Goal: Information Seeking & Learning: Learn about a topic

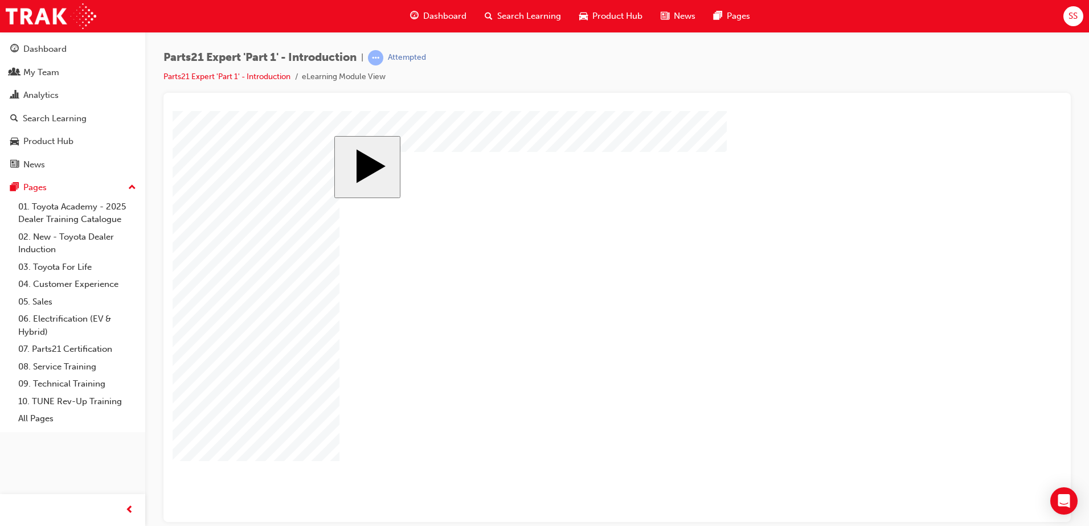
drag, startPoint x: 724, startPoint y: 275, endPoint x: 889, endPoint y: 274, distance: 164.6
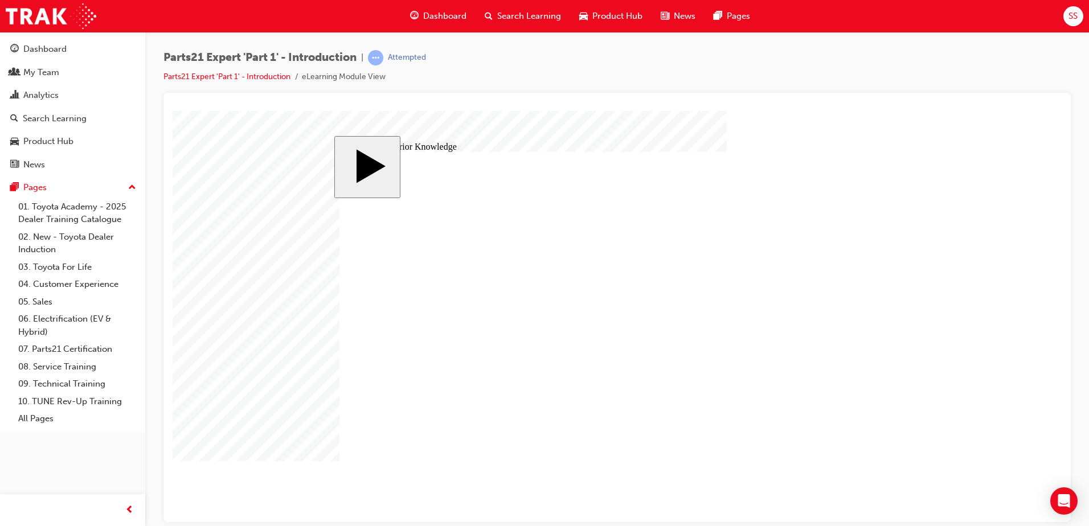
drag, startPoint x: 802, startPoint y: 190, endPoint x: 637, endPoint y: 322, distance: 211.5
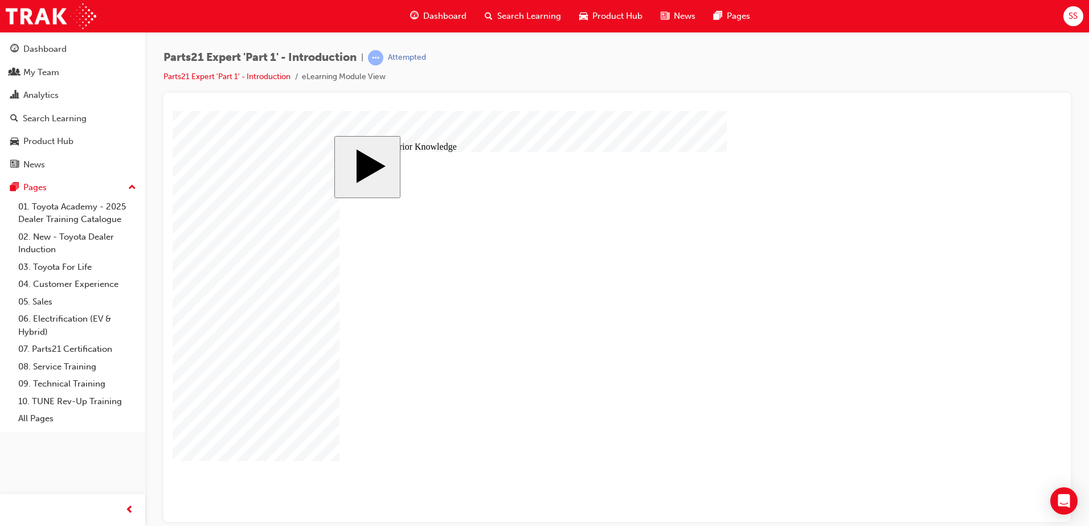
drag, startPoint x: 869, startPoint y: 306, endPoint x: 857, endPoint y: 334, distance: 30.1
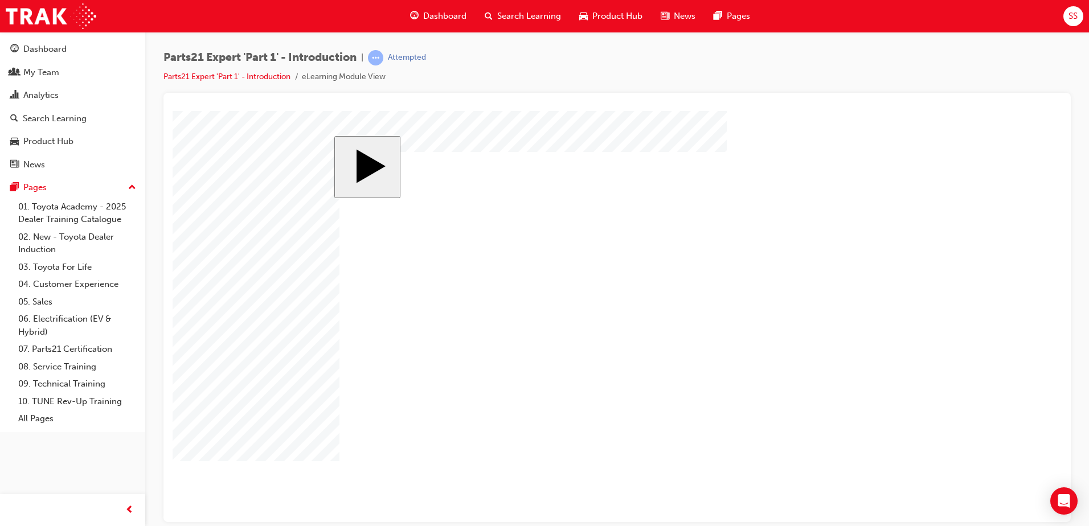
click at [832, 116] on body "slide: Welcome MENU Rectangle 6 HELP Rectangle 6 EXIT Rectangle 6 Inventory Gui…" at bounding box center [617, 315] width 889 height 411
